Goal: Task Accomplishment & Management: Use online tool/utility

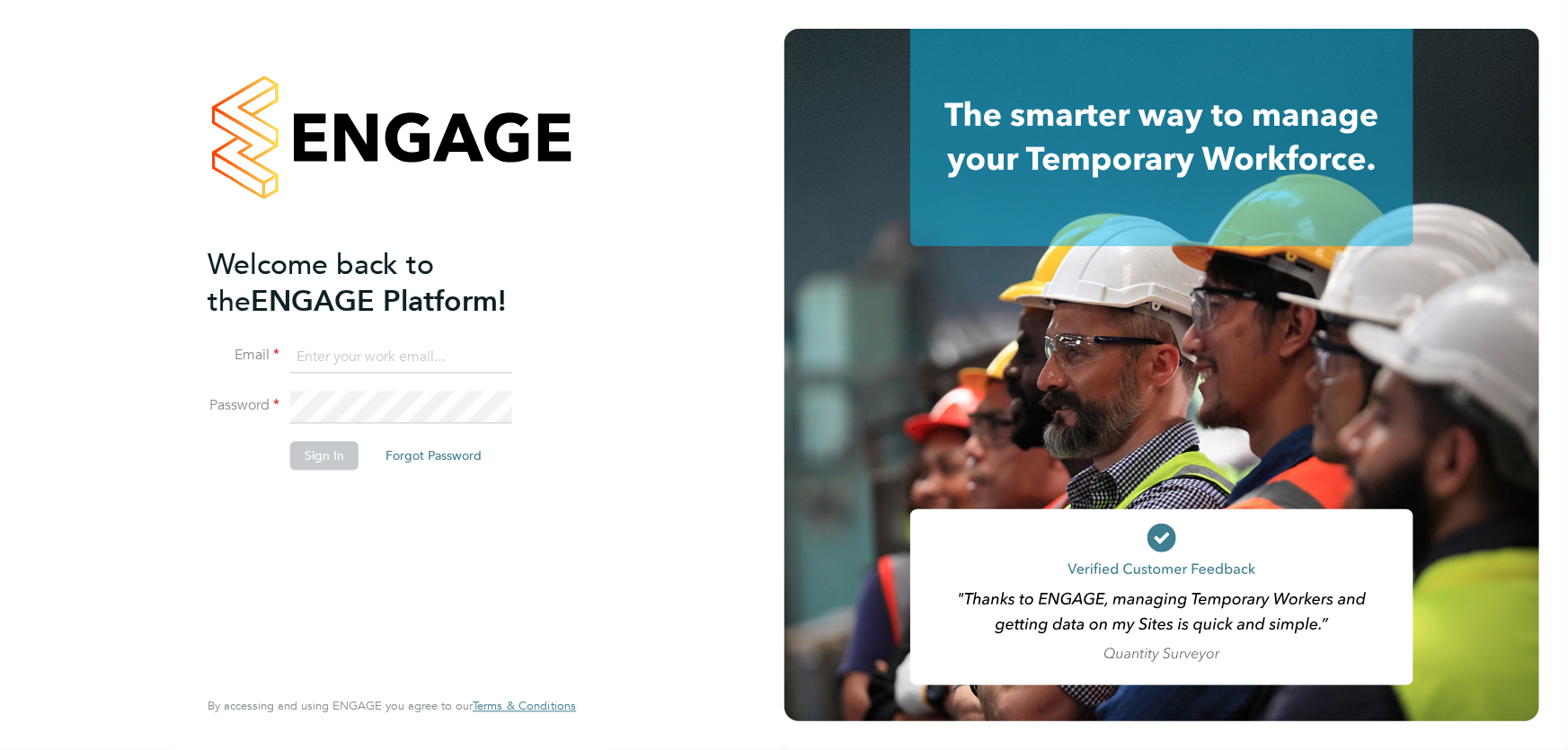
type input "akereisaite@fr-group.co.uk"
click at [318, 458] on button "Sign In" at bounding box center [324, 455] width 68 height 29
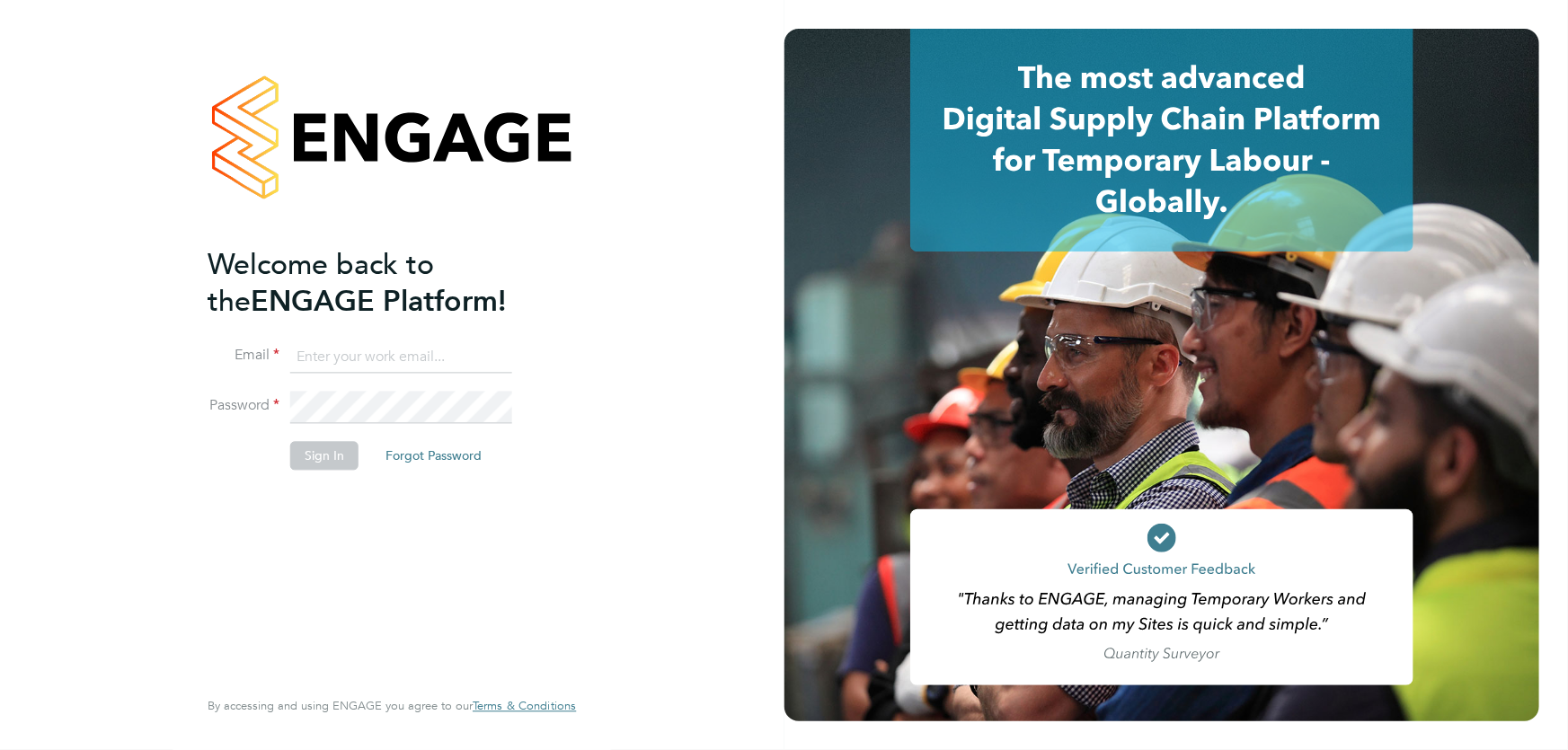
type input "[EMAIL_ADDRESS][DOMAIN_NAME]"
click at [318, 461] on button "Sign In" at bounding box center [324, 455] width 68 height 29
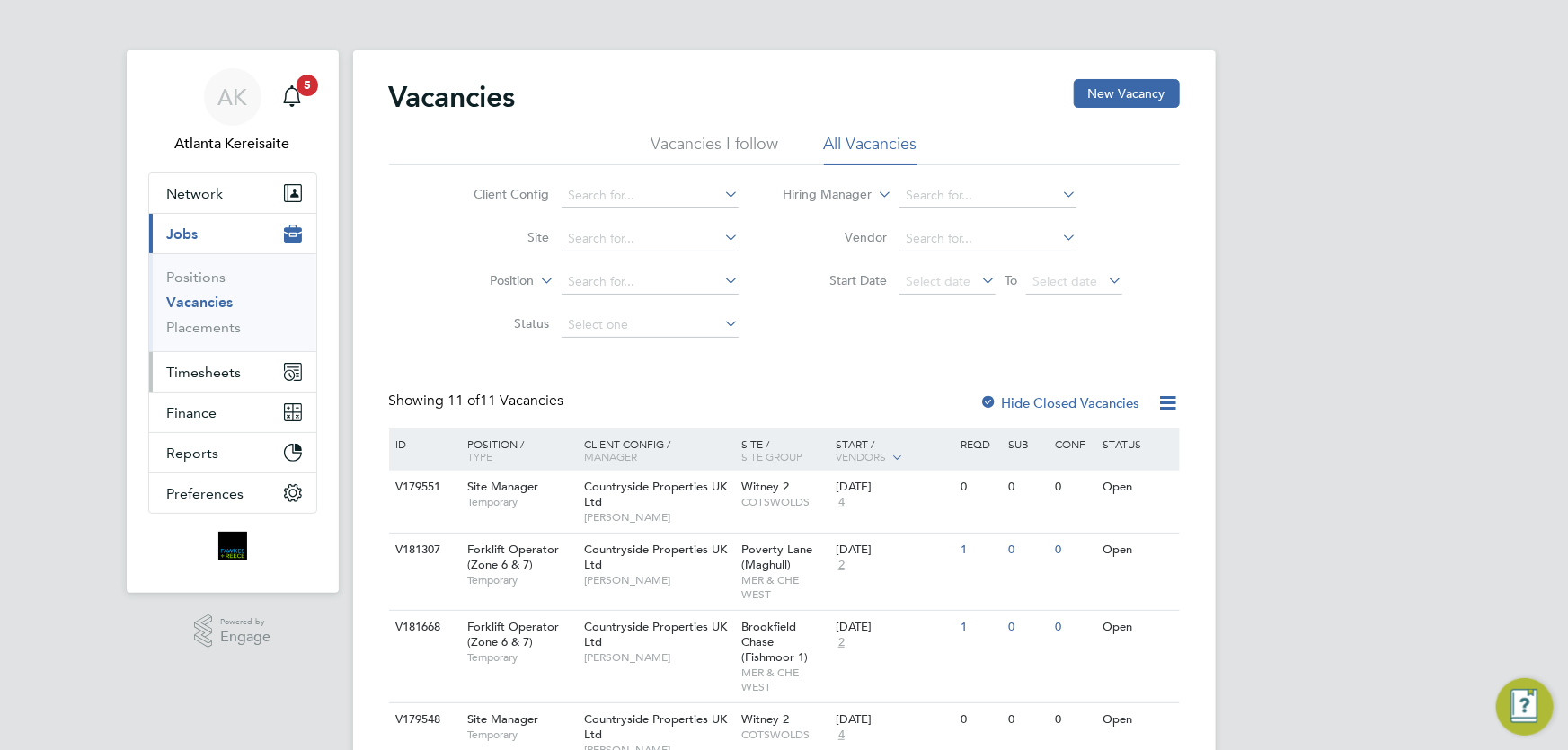
click at [189, 365] on span "Timesheets" at bounding box center [204, 372] width 74 height 17
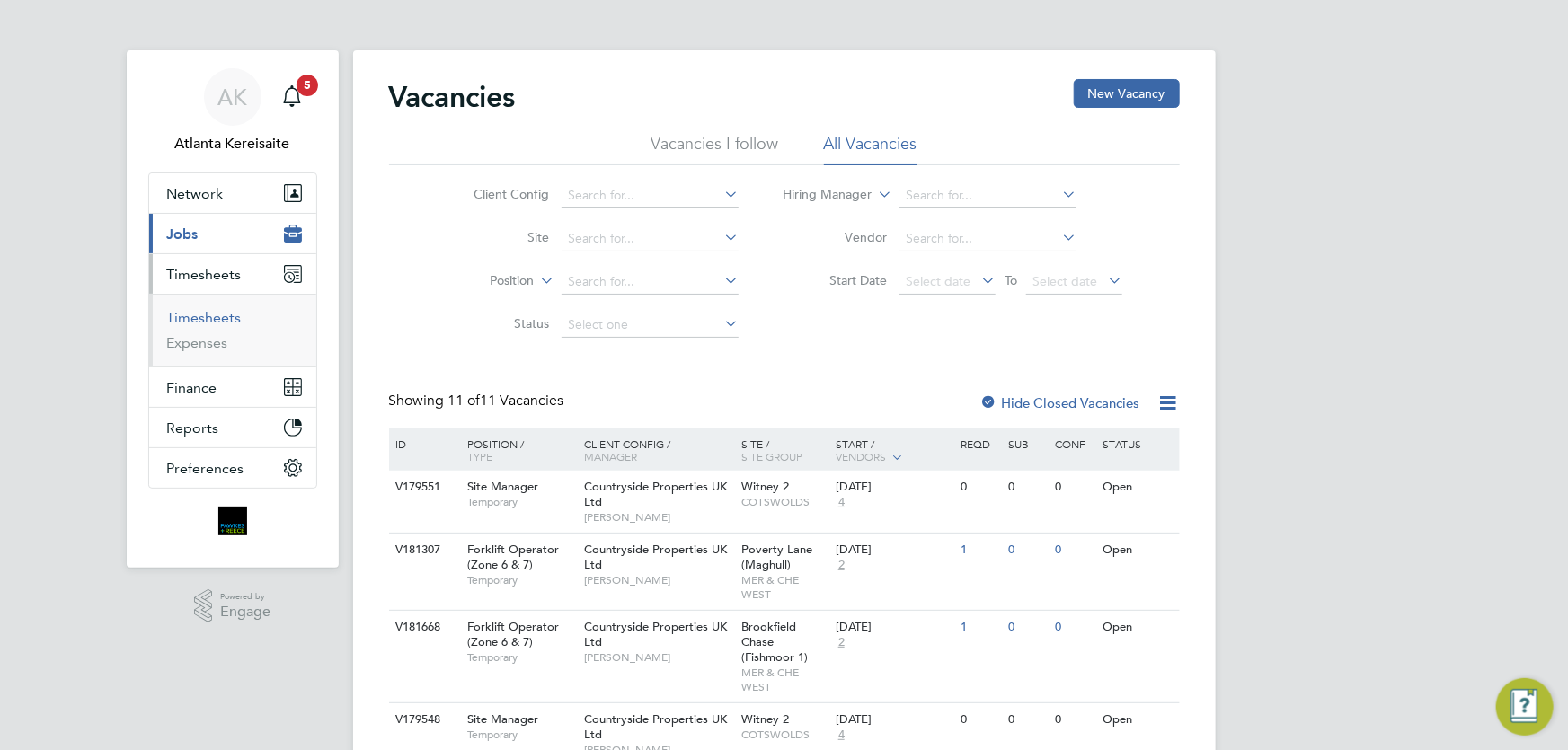
click at [212, 312] on link "Timesheets" at bounding box center [204, 318] width 74 height 17
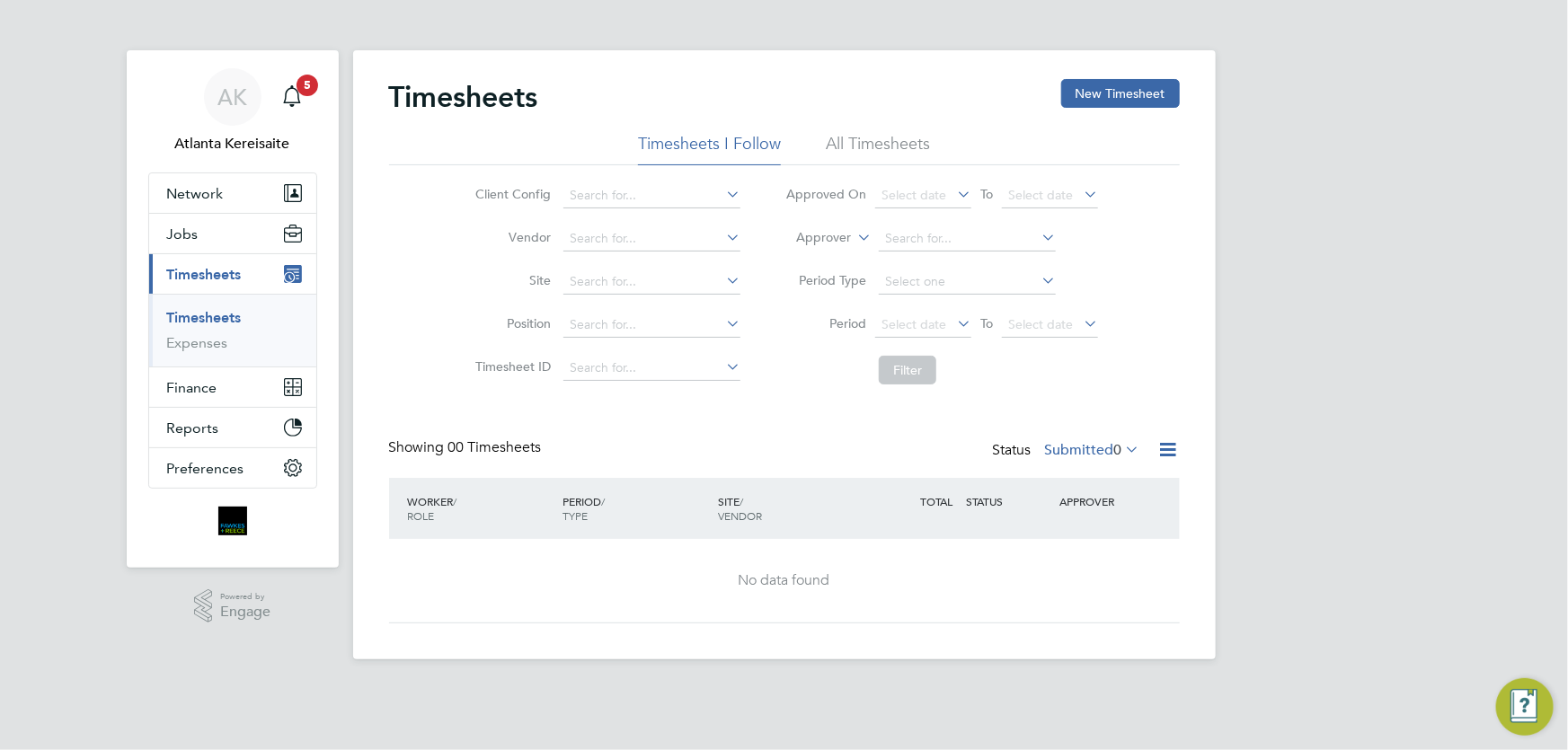
click at [777, 423] on div "Timesheets New Timesheet Timesheets I Follow All Timesheets Client Config Vendo…" at bounding box center [784, 351] width 791 height 545
click at [289, 93] on icon "Main navigation" at bounding box center [291, 96] width 22 height 22
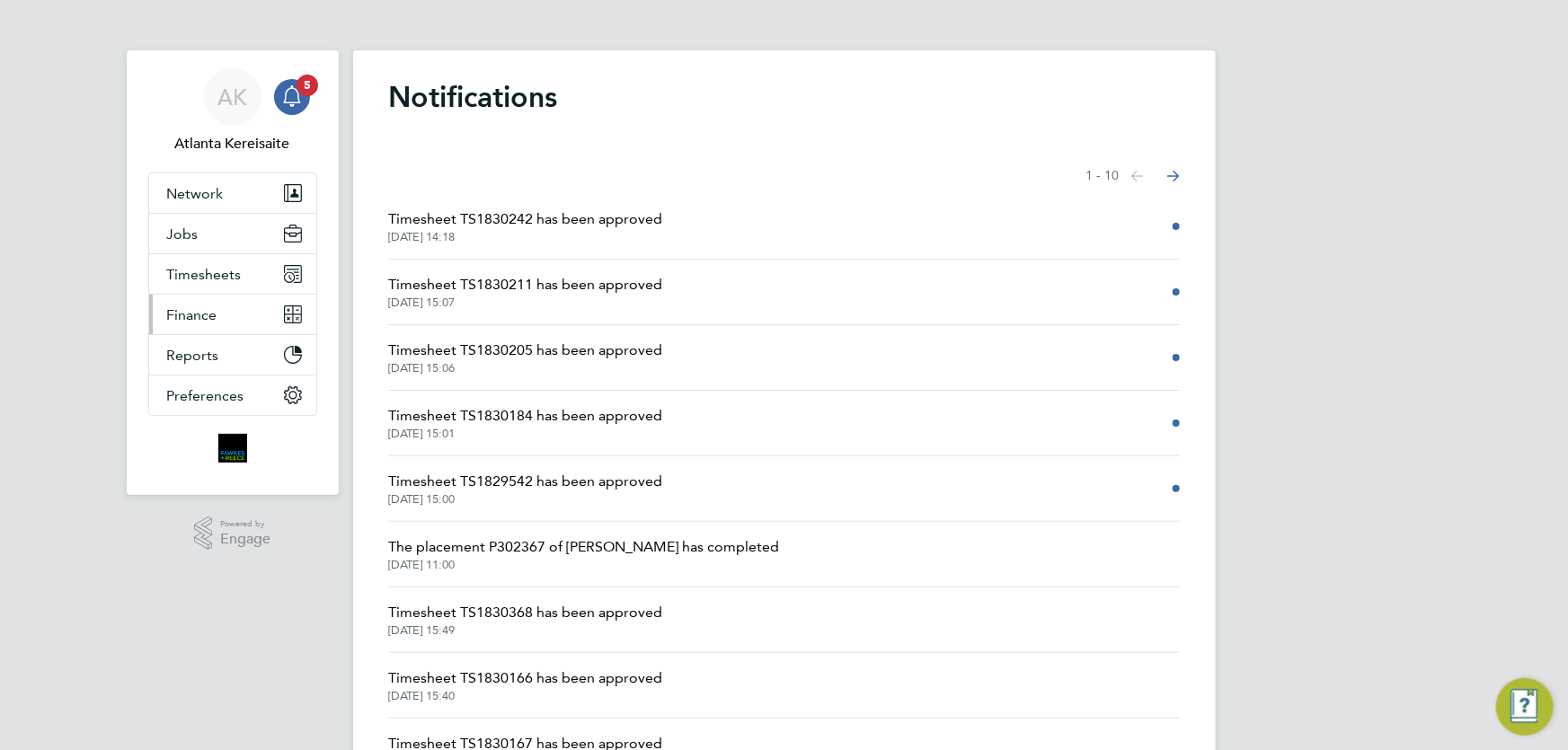
click at [242, 320] on button "Finance" at bounding box center [232, 315] width 167 height 40
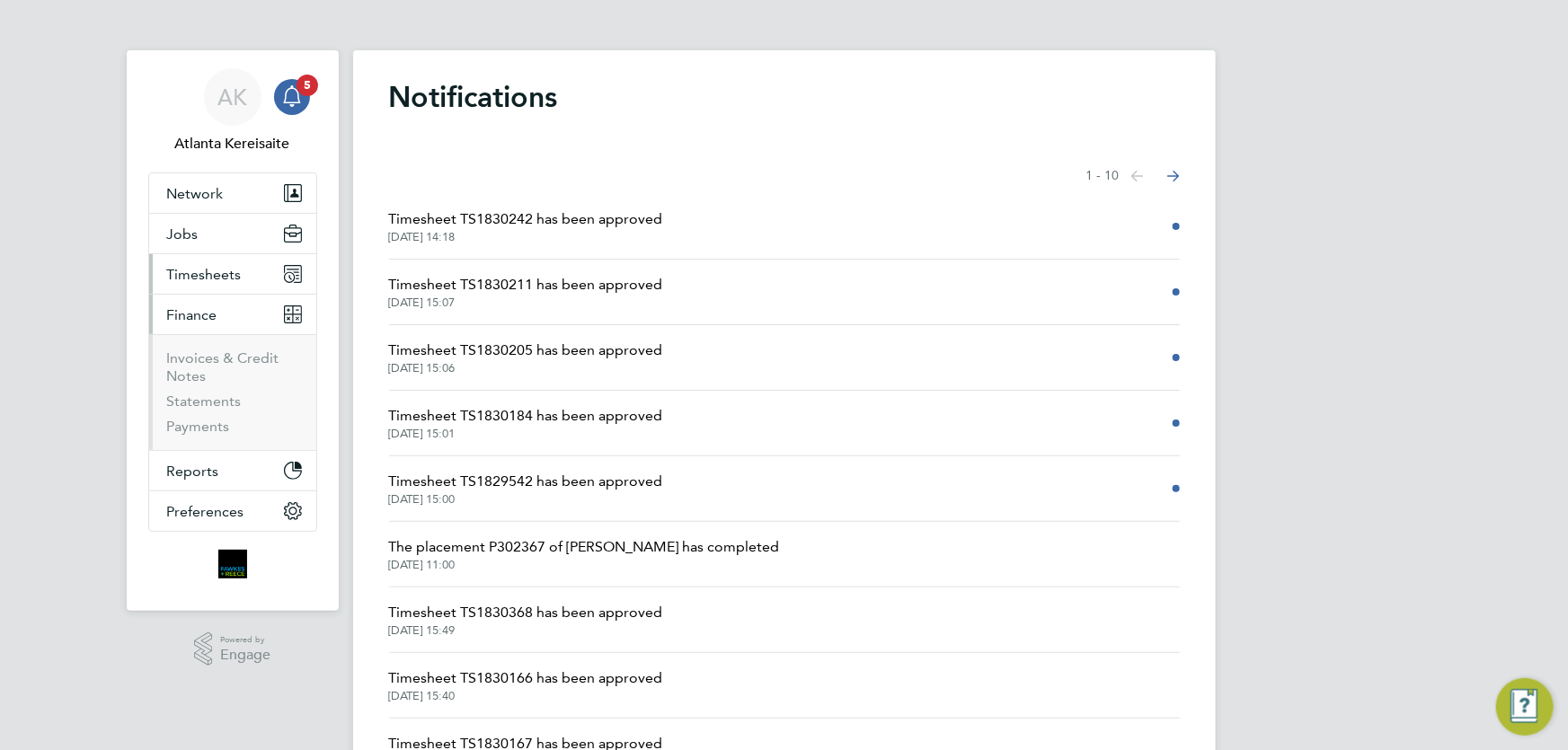
click at [221, 270] on span "Timesheets" at bounding box center [204, 274] width 74 height 17
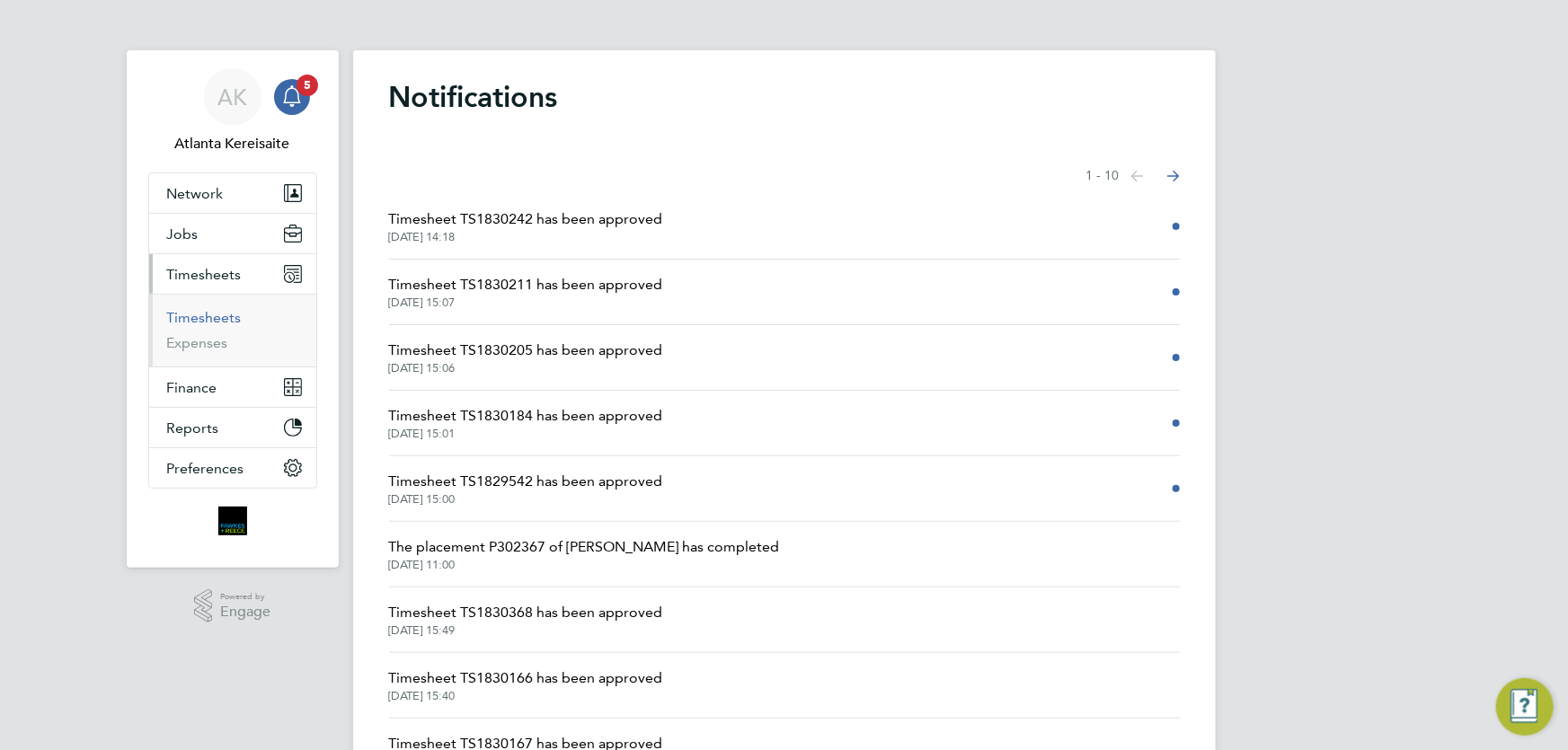
click at [223, 311] on link "Timesheets" at bounding box center [204, 318] width 74 height 17
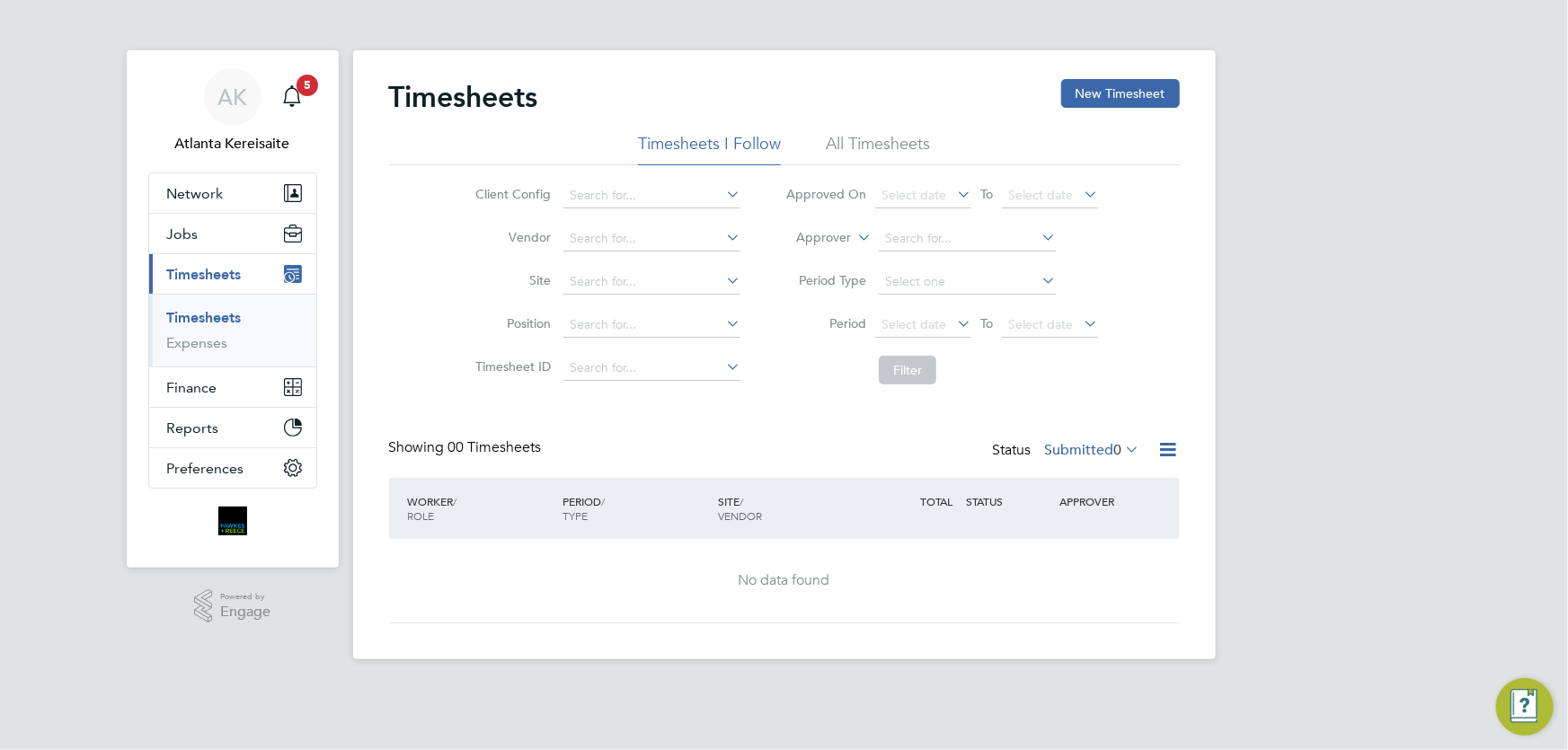
click at [1351, 527] on div "AK Atlanta Kereisaite Notifications 5 Applications: Network Team Members Busine…" at bounding box center [784, 344] width 1568 height 688
click at [459, 221] on li "Vendor" at bounding box center [605, 239] width 316 height 43
click at [730, 688] on html "AK Atlanta Kereisaite Notifications Applications: Network Team Members Business…" at bounding box center [784, 344] width 1568 height 688
click at [776, 403] on div "Timesheets New Timesheet Timesheets I Follow All Timesheets Client Config Vendo…" at bounding box center [784, 351] width 791 height 545
click at [1566, 285] on div "AK Atlanta Kereisaite Notifications Applications: Network Team Members Business…" at bounding box center [784, 344] width 1568 height 688
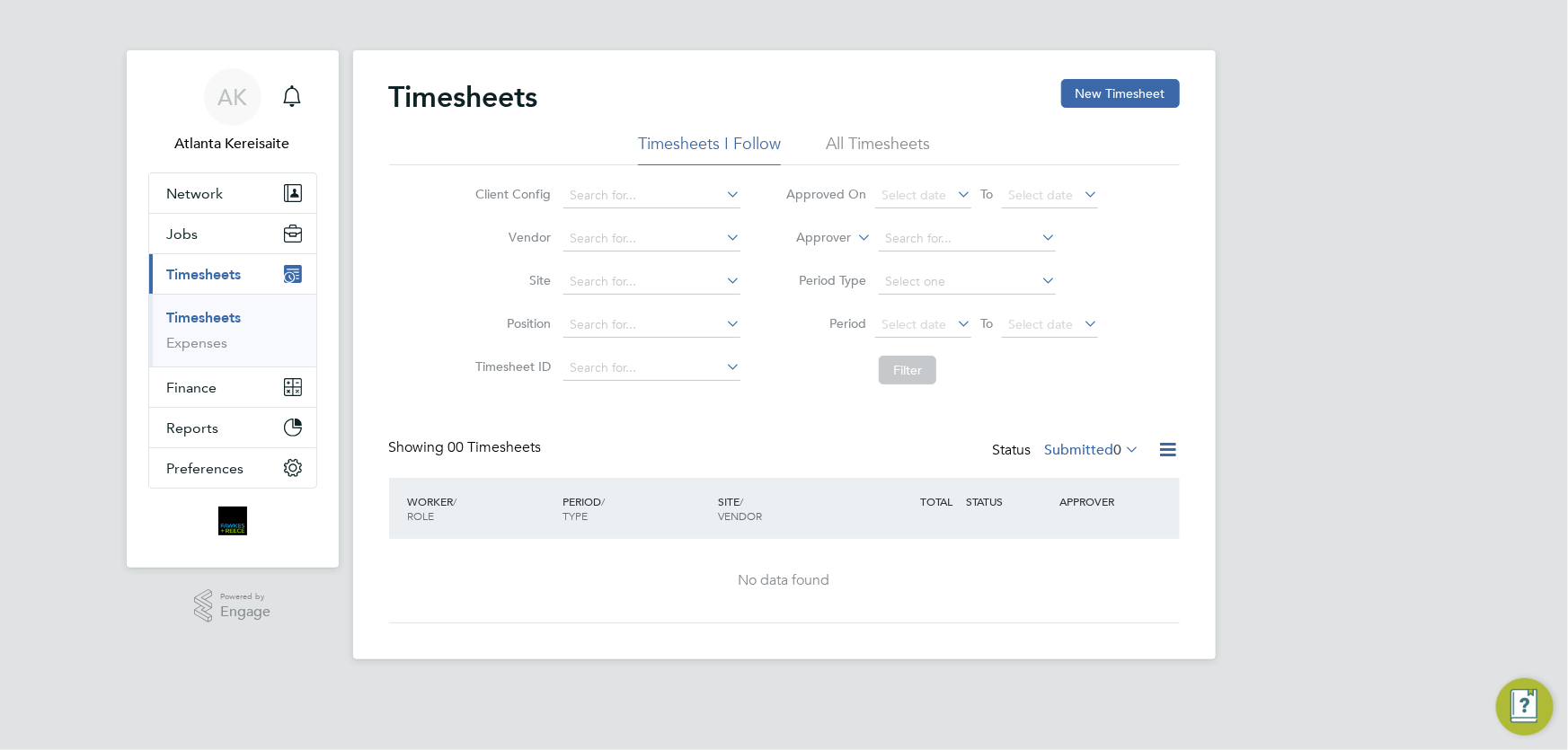
click at [1408, 170] on div "AK Atlanta Kereisaite Notifications Applications: Network Team Members Business…" at bounding box center [784, 344] width 1568 height 688
click at [836, 63] on div "Timesheets New Timesheet Timesheets I Follow All Timesheets Client Config Vendo…" at bounding box center [784, 354] width 862 height 609
click at [1425, 543] on div "AK Atlanta Kereisaite Notifications Applications: Network Team Members Business…" at bounding box center [784, 344] width 1568 height 688
